Goal: Feedback & Contribution: Submit feedback/report problem

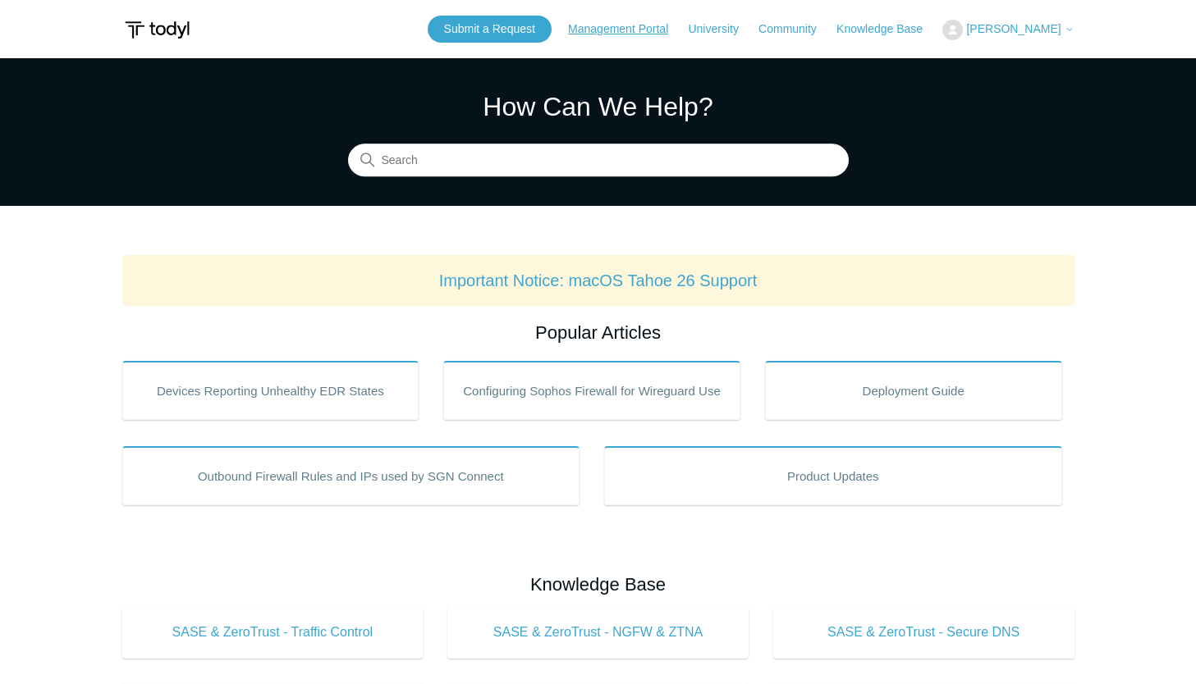
click at [625, 31] on link "Management Portal" at bounding box center [626, 29] width 117 height 17
click at [473, 19] on link "Submit a Request" at bounding box center [490, 29] width 124 height 27
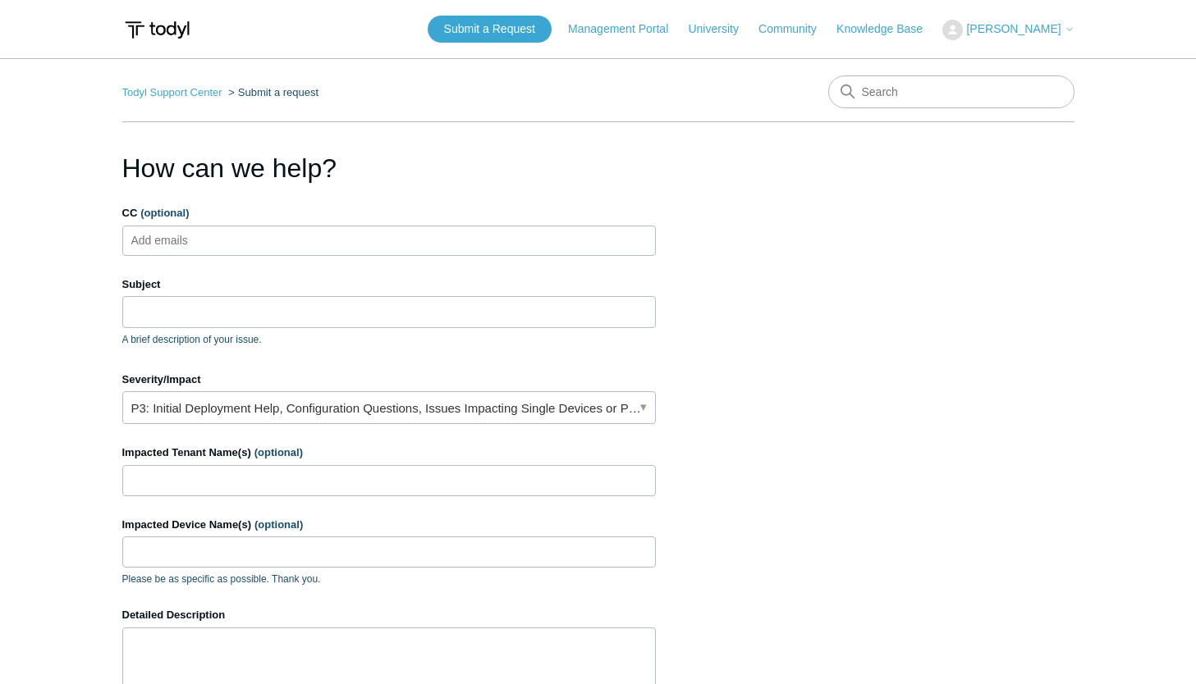
click at [328, 238] on ul "Add emails" at bounding box center [388, 241] width 533 height 30
click at [271, 312] on input "Subject" at bounding box center [388, 311] width 533 height 31
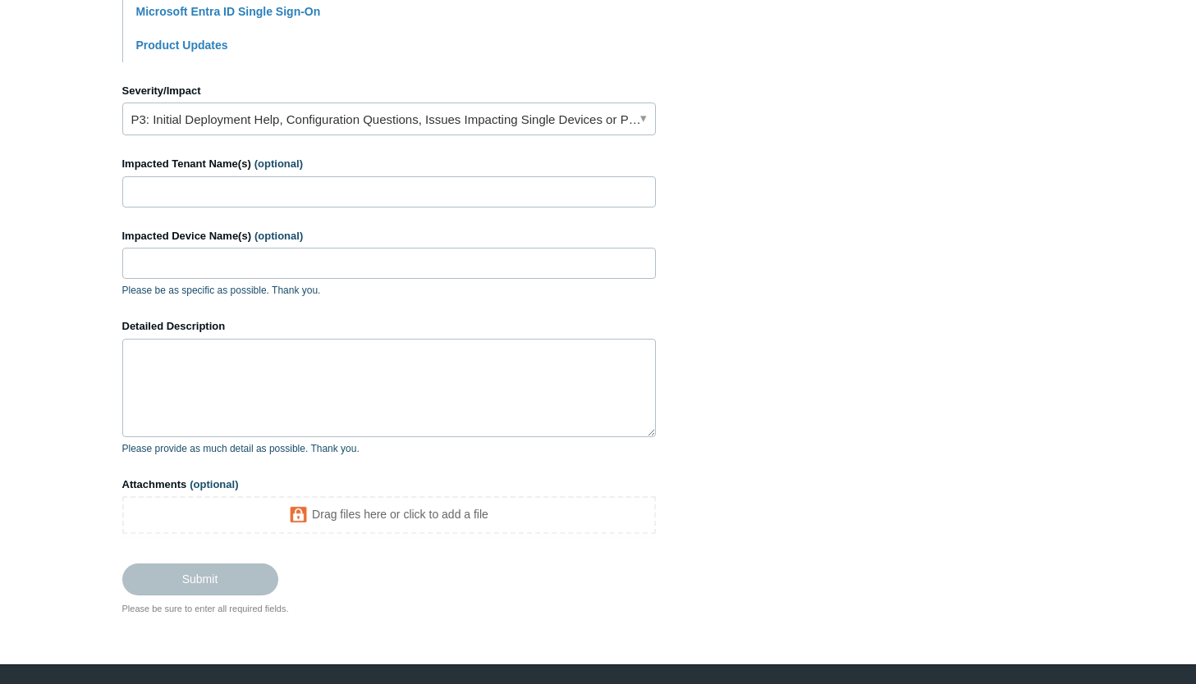
scroll to position [531, 0]
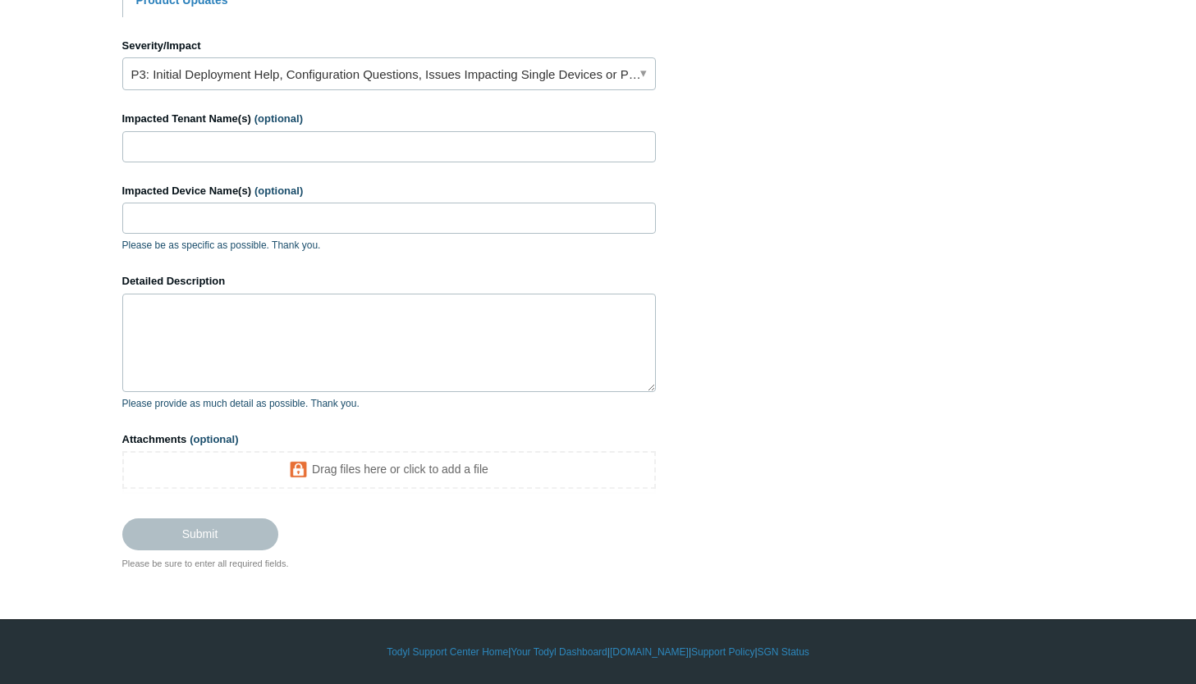
type input "Issue with Authention with Microsoft 365 applictions. Word, Excel, Powerpoint."
click at [357, 350] on textarea "Detailed Description" at bounding box center [388, 343] width 533 height 98
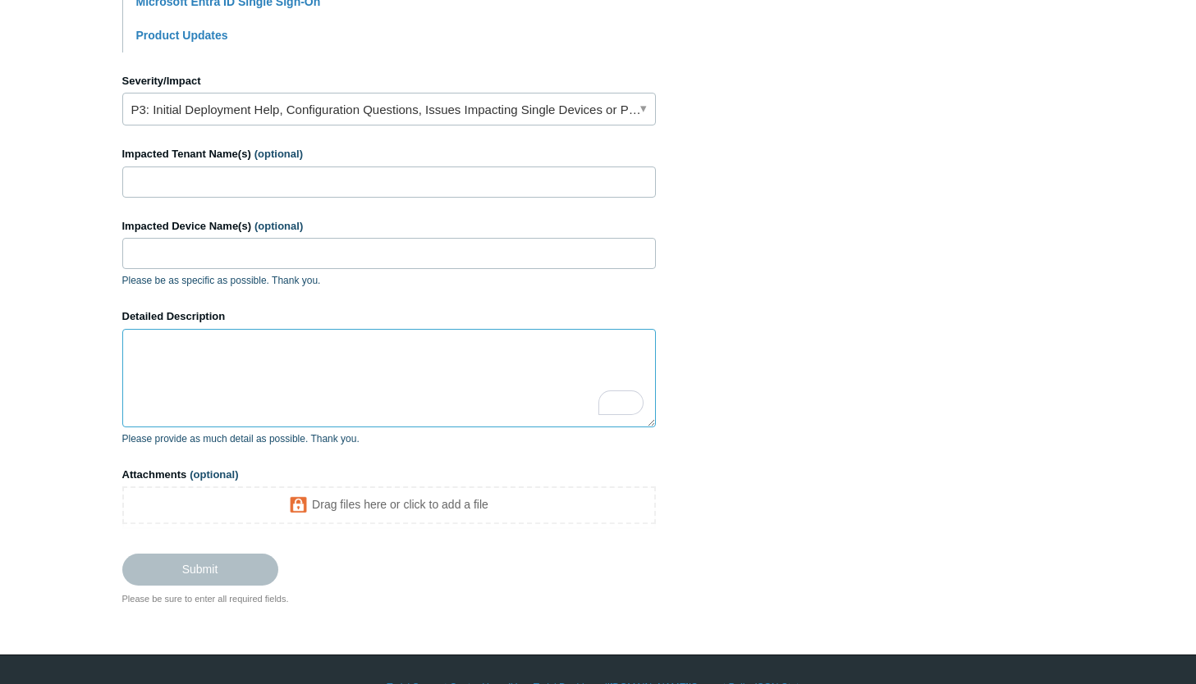
scroll to position [492, 0]
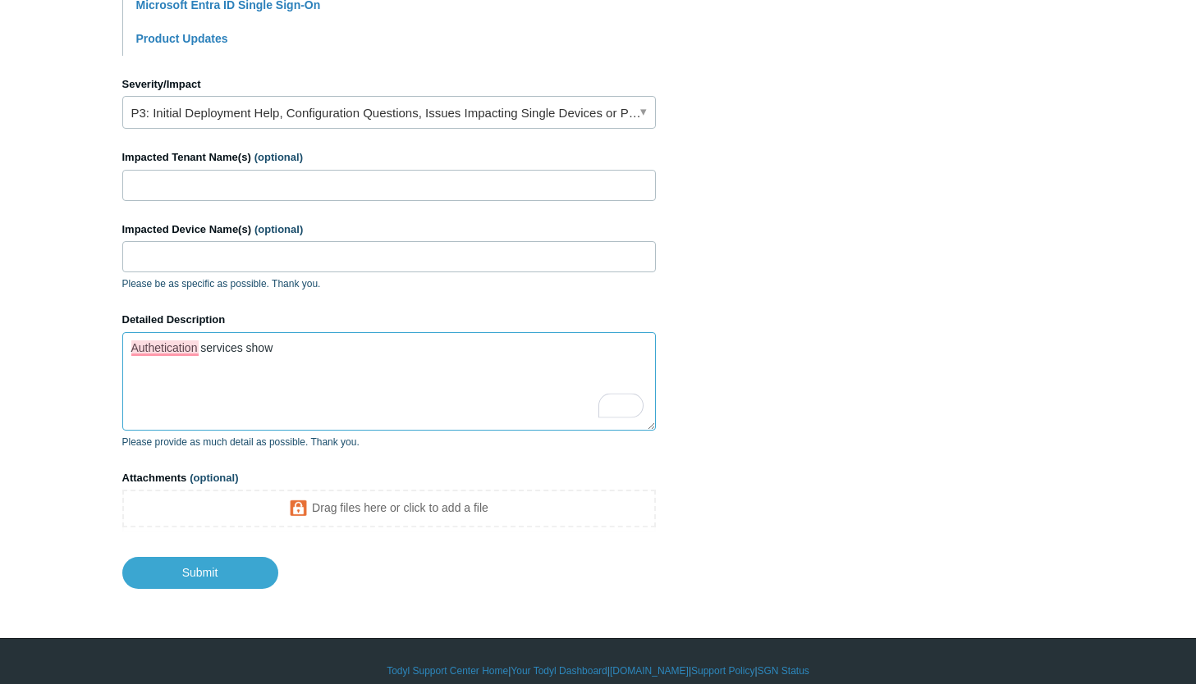
click at [357, 350] on textarea "Authetication services show" at bounding box center [388, 381] width 533 height 98
click at [260, 352] on textarea "Authetication services show unreachable" at bounding box center [388, 381] width 533 height 98
click at [162, 343] on textarea "Authetication services show unreachable" at bounding box center [388, 381] width 533 height 98
click at [384, 345] on textarea "Authentication services show unreachable" at bounding box center [388, 381] width 533 height 98
click at [272, 348] on textarea "Authentication services show unreachable" at bounding box center [388, 381] width 533 height 98
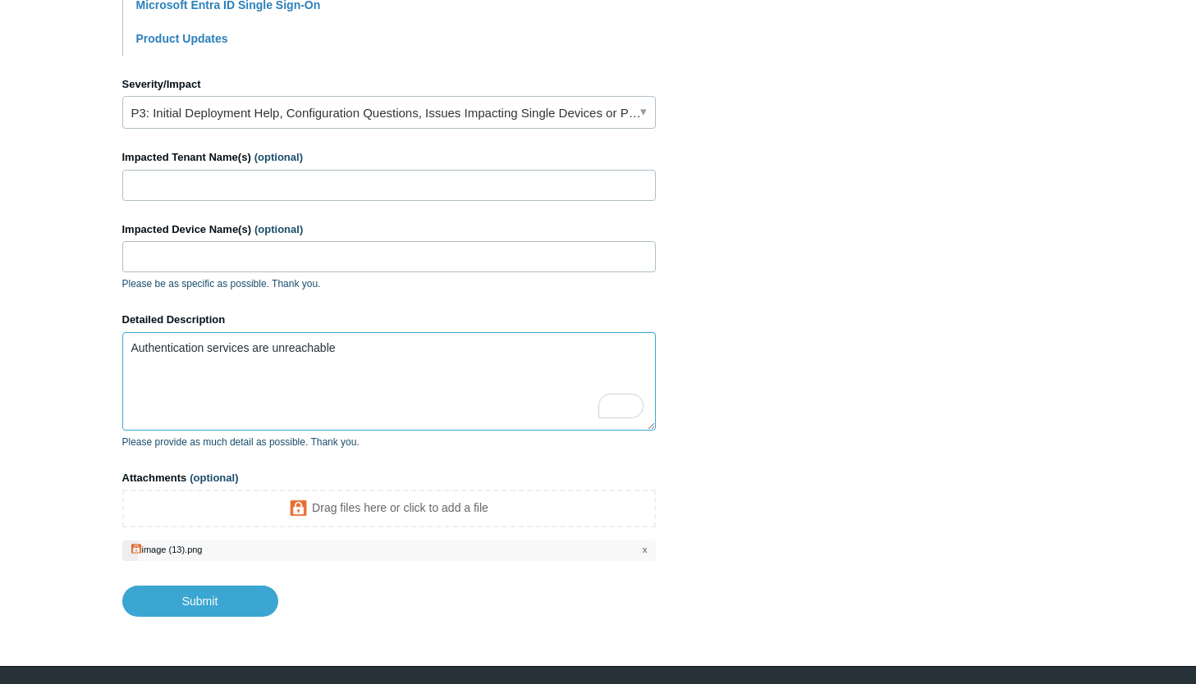
click at [387, 350] on textarea "Authentication services are unreachable" at bounding box center [388, 381] width 533 height 98
click at [316, 364] on textarea "Authentication services are unreachable Users cannot use Microsoft apps. they h…" at bounding box center [388, 381] width 533 height 98
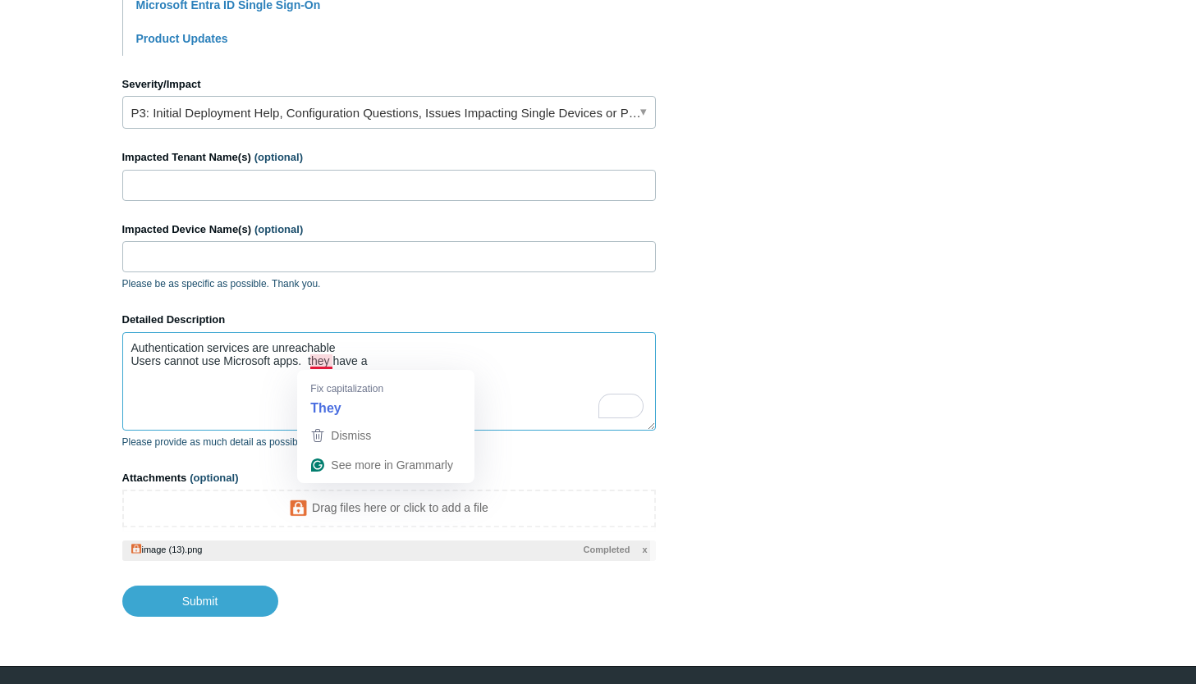
click at [319, 362] on textarea "Authentication services are unreachable Users cannot use Microsoft apps. they h…" at bounding box center [388, 381] width 533 height 98
click at [383, 355] on textarea "Authentication services are unreachable Users cannot use Microsoft apps. They h…" at bounding box center [388, 381] width 533 height 98
click at [806, 448] on section "How can we help? CC (optional) Add emails Subject Issue with Authention with Mi…" at bounding box center [598, 136] width 952 height 961
click at [801, 277] on section "How can we help? CC (optional) Add emails Subject Issue with Authention with Mi…" at bounding box center [598, 136] width 952 height 961
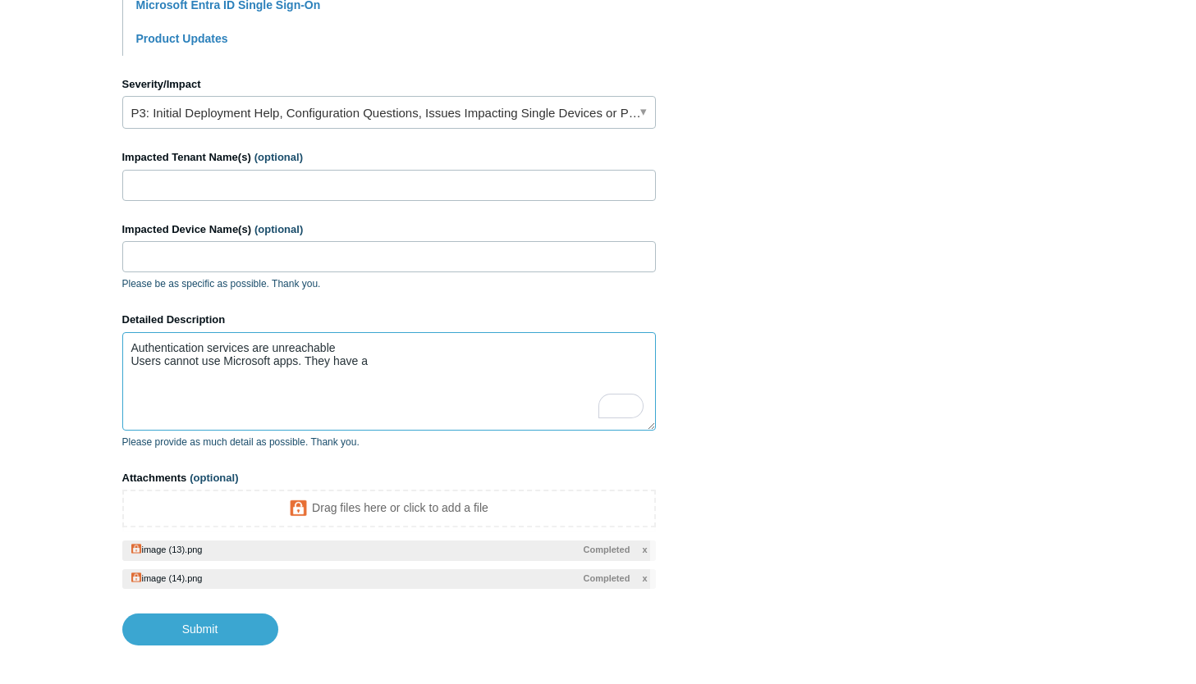
click at [460, 382] on textarea "Authentication services are unreachable Users cannot use Microsoft apps. They h…" at bounding box center [388, 381] width 533 height 98
drag, startPoint x: 439, startPoint y: 360, endPoint x: 304, endPoint y: 355, distance: 134.7
click at [304, 355] on textarea "Authentication services are unreachable Users cannot use Microsoft apps. They h…" at bounding box center [388, 381] width 533 height 98
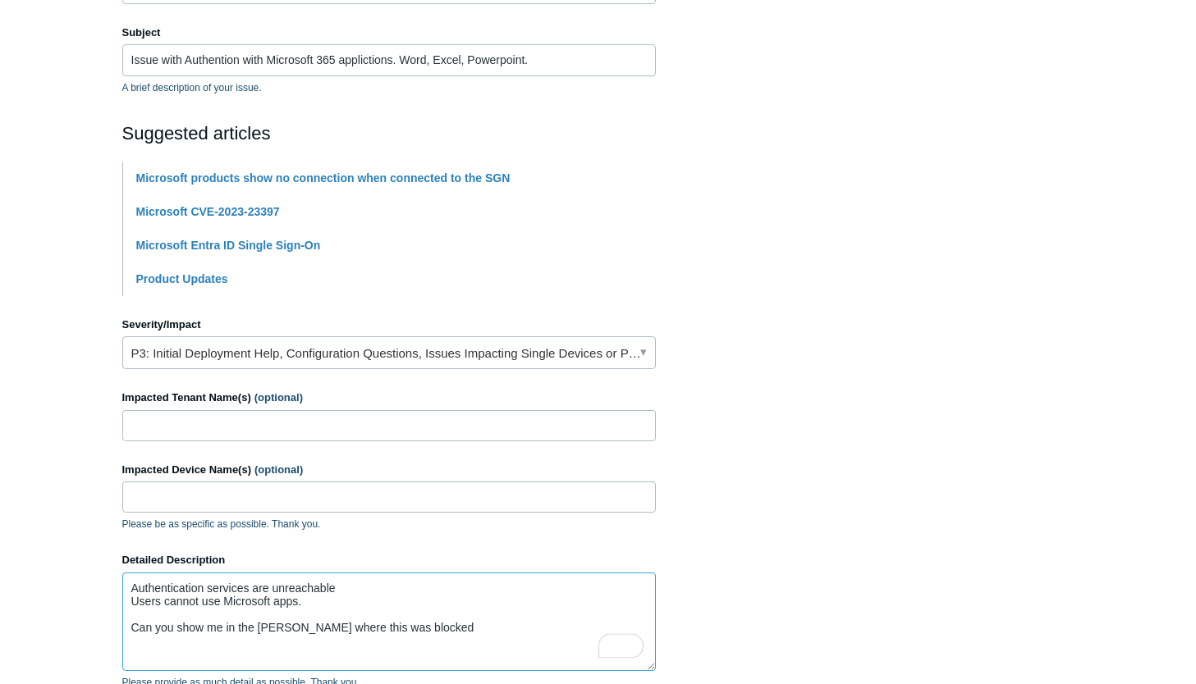
scroll to position [231, 0]
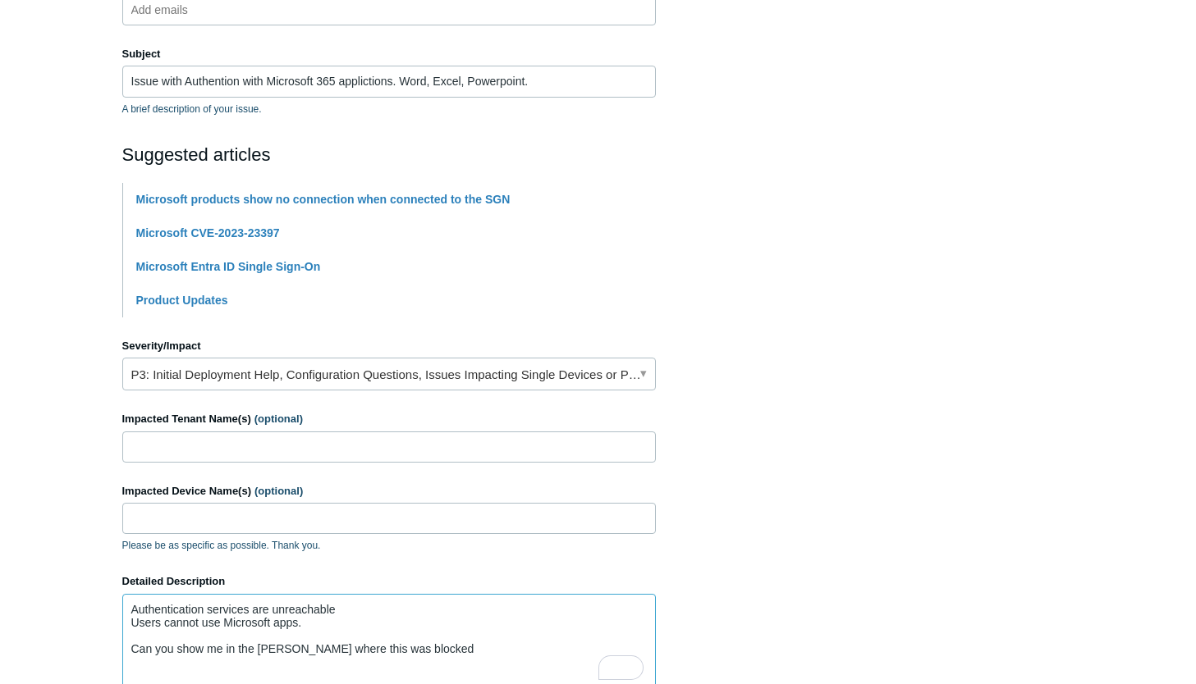
type textarea "Authentication services are unreachable Users cannot use Microsoft apps. Can yo…"
click at [357, 455] on input "Impacted Tenant Name(s) (optional)" at bounding box center [388, 447] width 533 height 31
type input "CarrierX"
click at [365, 511] on input "Impacted Device Name(s) (optional)" at bounding box center [388, 518] width 533 height 31
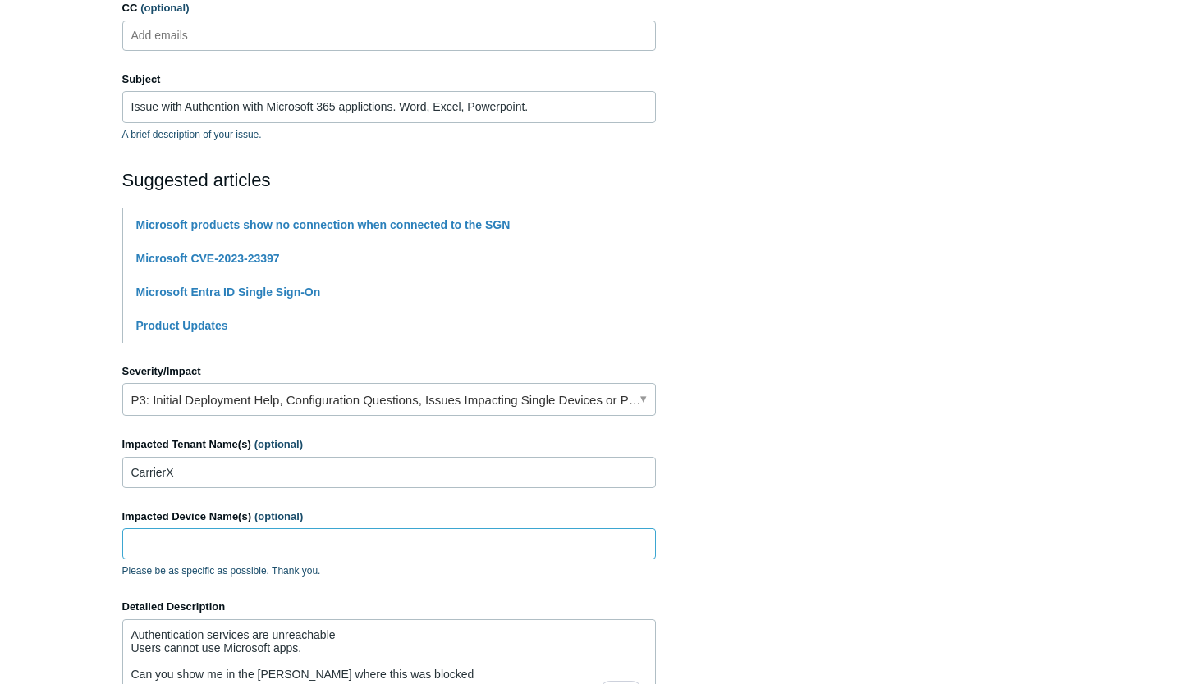
scroll to position [567, 0]
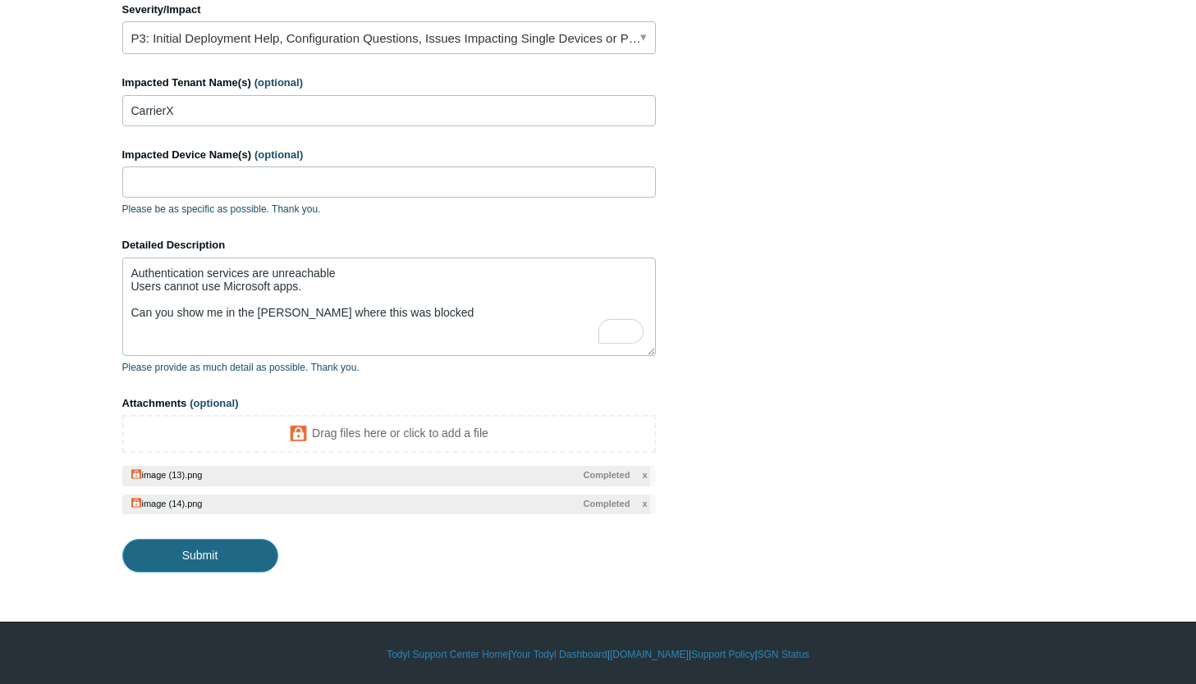
click at [208, 558] on input "Submit" at bounding box center [200, 555] width 156 height 33
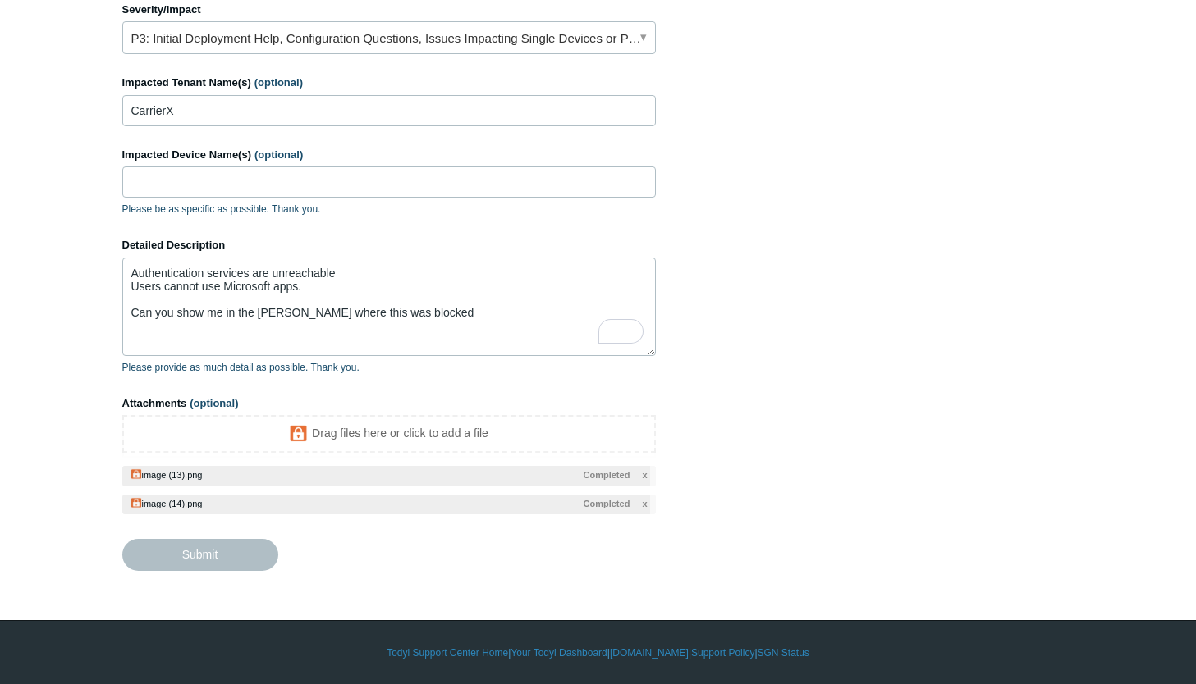
type textarea "Authentication services are unreachable Users cannot use Microsoft apps. Can yo…"
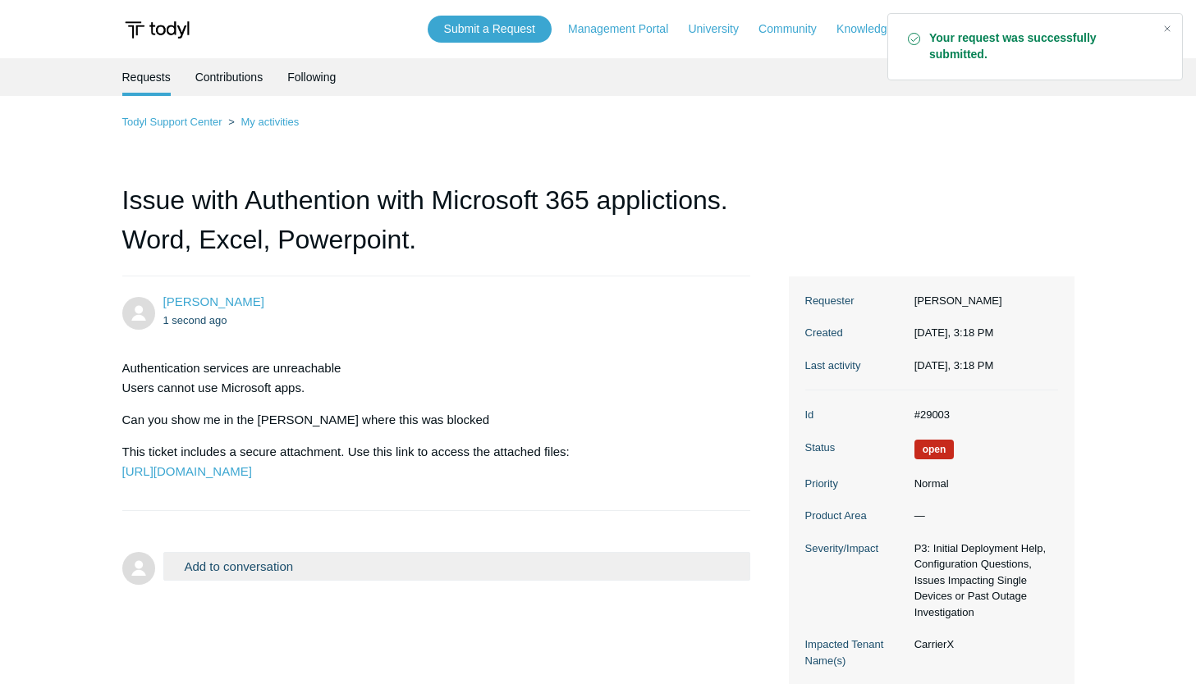
click at [634, 311] on ul "1 second ago" at bounding box center [448, 320] width 571 height 19
